Goal: Task Accomplishment & Management: Manage account settings

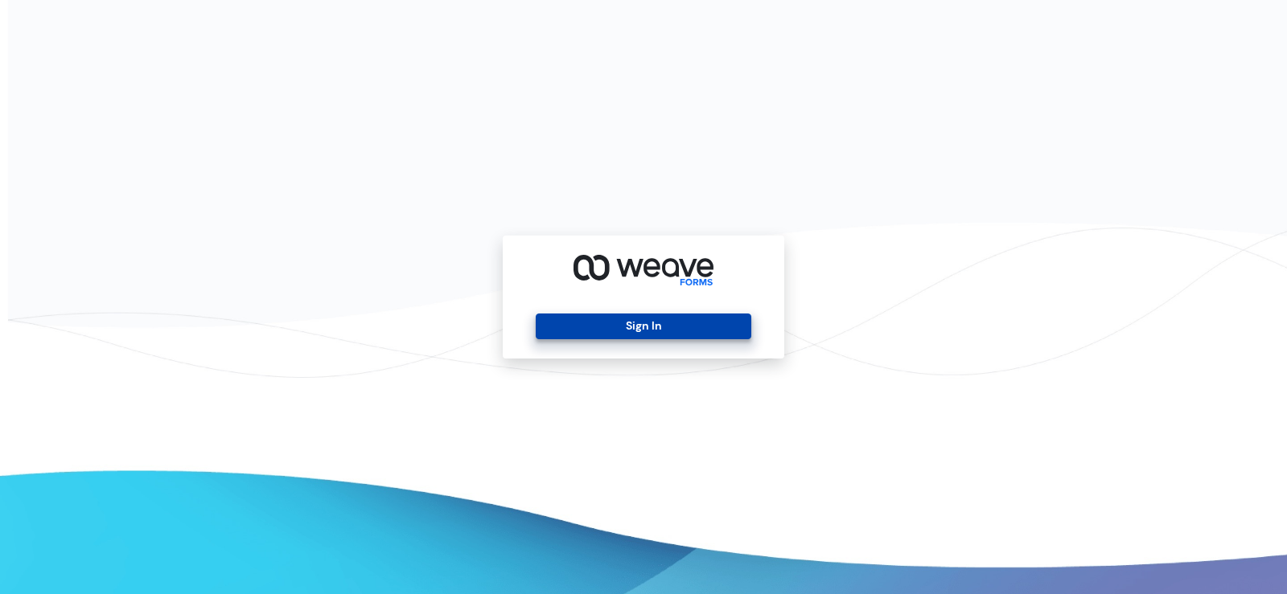
click at [664, 319] on button "Sign In" at bounding box center [643, 327] width 215 height 26
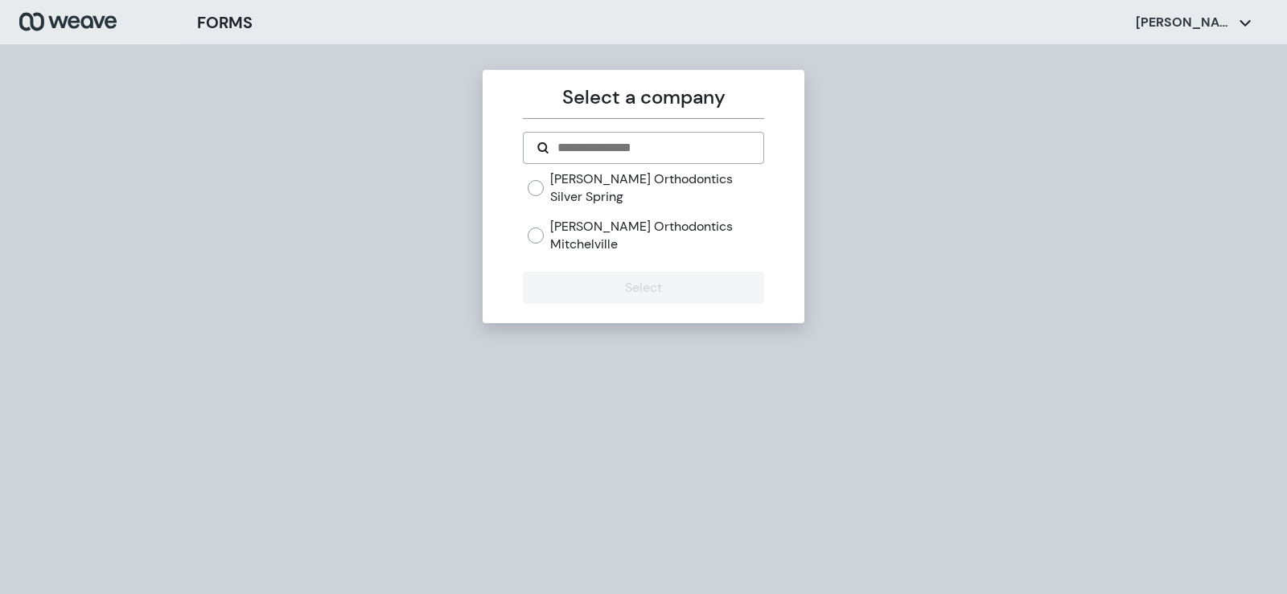
click at [574, 182] on label "Scott Orthodontics Silver Spring" at bounding box center [656, 188] width 213 height 35
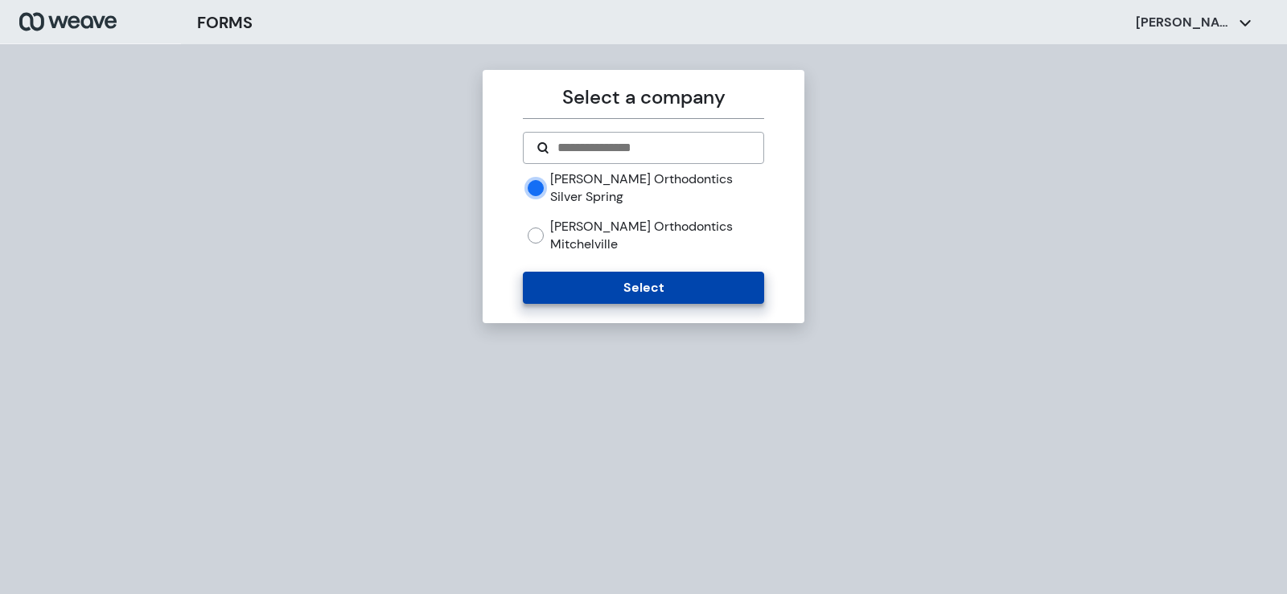
click at [666, 272] on button "Select" at bounding box center [643, 288] width 241 height 32
